Goal: Information Seeking & Learning: Learn about a topic

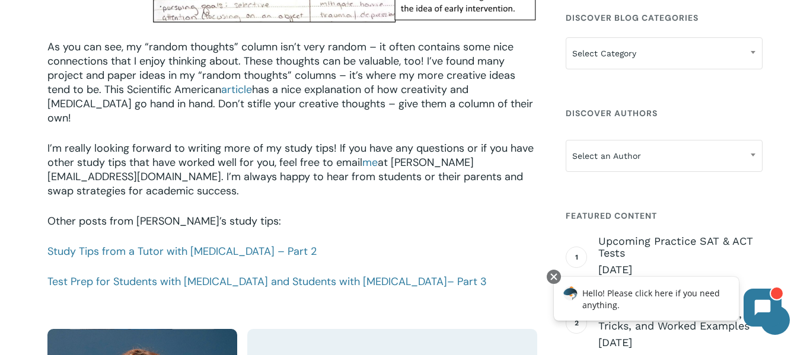
scroll to position [1658, 0]
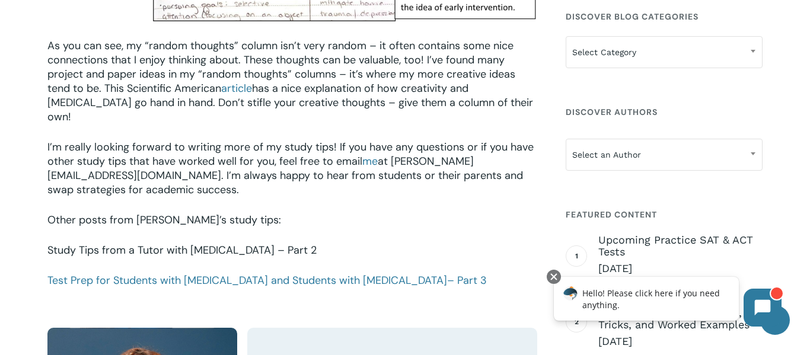
click at [208, 243] on link "Study Tips from a Tutor with [MEDICAL_DATA] – Part 2" at bounding box center [181, 250] width 269 height 14
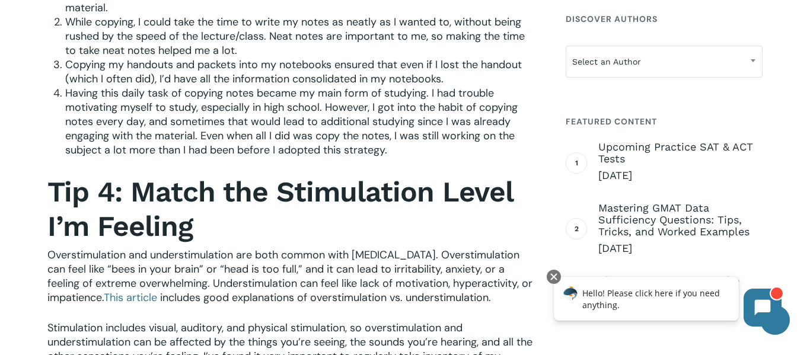
scroll to position [853, 0]
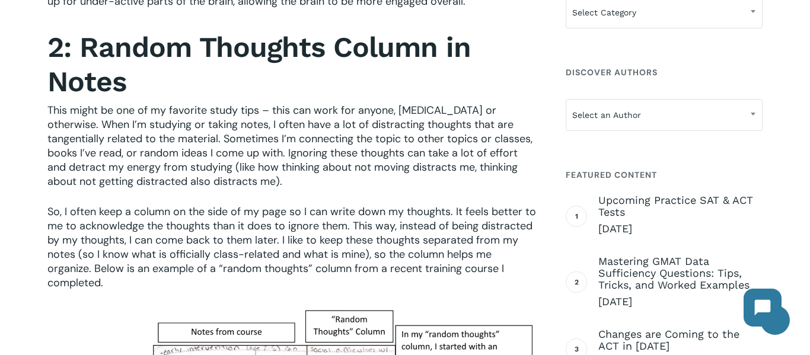
scroll to position [1089, 0]
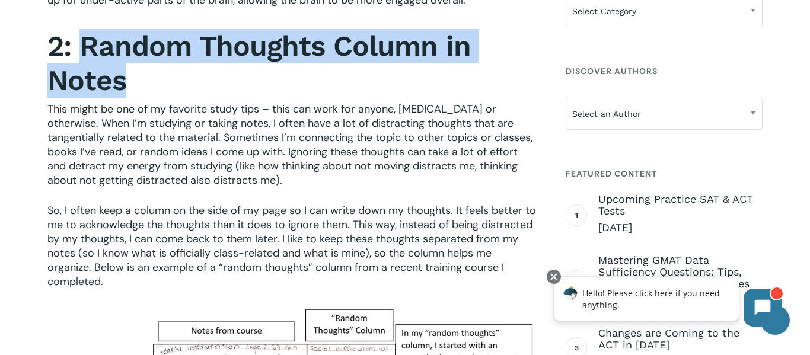
drag, startPoint x: 82, startPoint y: 52, endPoint x: 157, endPoint y: 63, distance: 75.6
click at [157, 63] on h2 "2: Random Thoughts Column in Notes" at bounding box center [292, 63] width 490 height 69
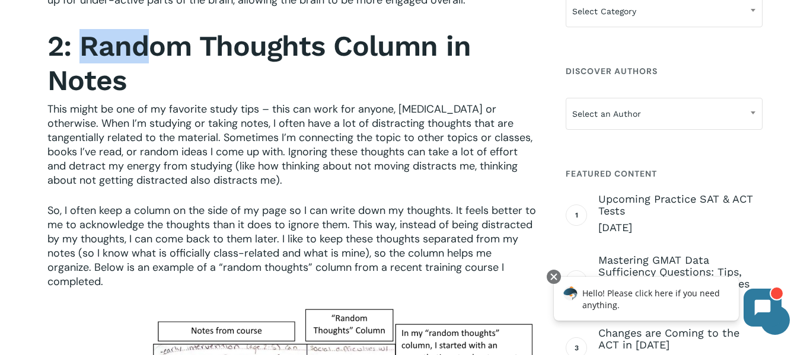
copy strong "Rand"
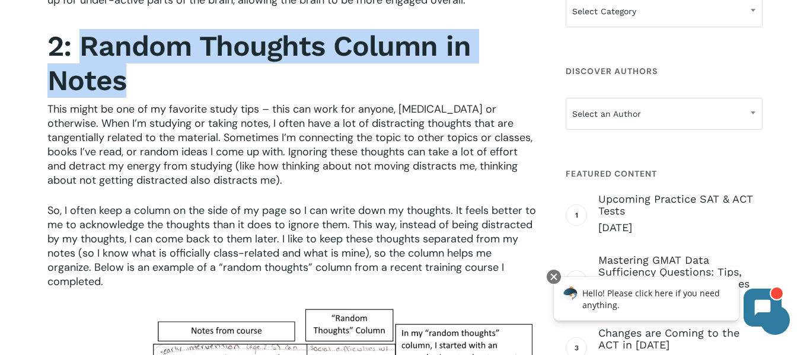
drag, startPoint x: 82, startPoint y: 47, endPoint x: 131, endPoint y: 79, distance: 57.9
click at [131, 79] on h2 "2: Random Thoughts Column in Notes" at bounding box center [292, 63] width 490 height 69
copy strong "Random Thoughts Column in Notes"
